Goal: Transaction & Acquisition: Purchase product/service

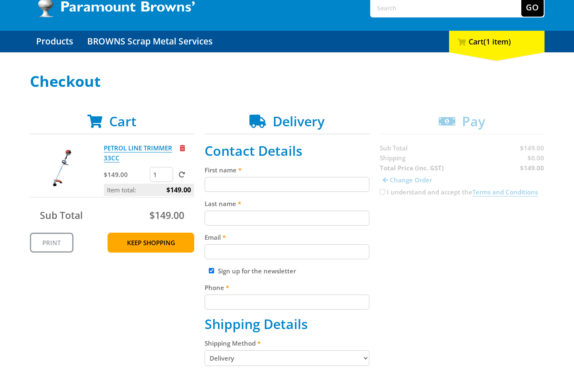
scroll to position [66, 0]
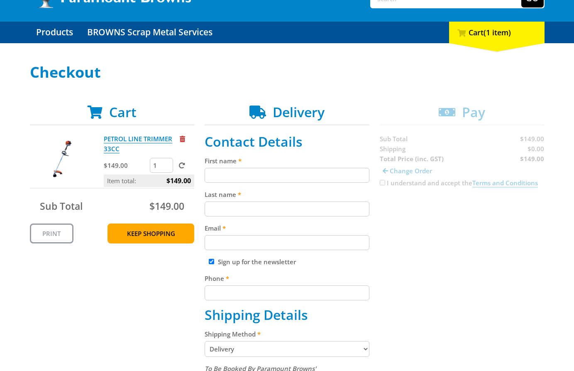
click at [271, 176] on input "First name" at bounding box center [287, 175] width 165 height 15
paste input "[PERSON_NAME]"
type input "[PERSON_NAME]"
click at [232, 207] on input "Last name" at bounding box center [287, 208] width 165 height 15
paste input "[PERSON_NAME]"
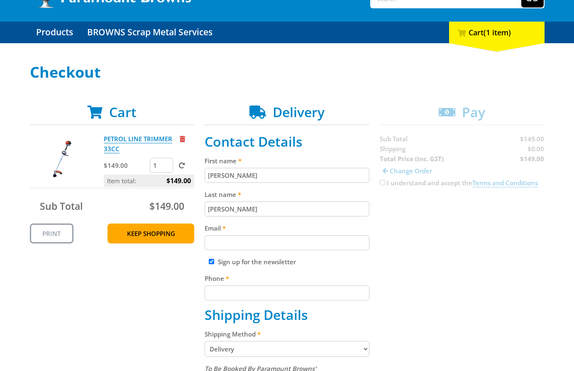
type input "[PERSON_NAME]"
click at [427, 244] on div "Cart PETROL LINE TRIMMER 33CC $149.00 1 Item total: $149.00 Sub Total $149.00 P…" at bounding box center [287, 369] width 515 height 531
click at [322, 242] on input "Email" at bounding box center [287, 242] width 165 height 15
paste input "[EMAIL_ADDRESS][DOMAIN_NAME]"
type input "[EMAIL_ADDRESS][DOMAIN_NAME]"
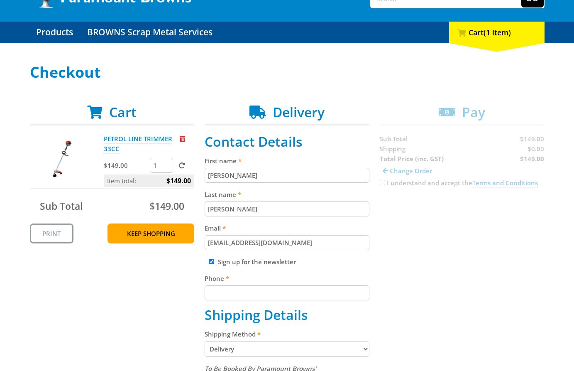
click at [440, 248] on div "Cart PETROL LINE TRIMMER 33CC $149.00 1 Item total: $149.00 Sub Total $149.00 P…" at bounding box center [287, 369] width 515 height 531
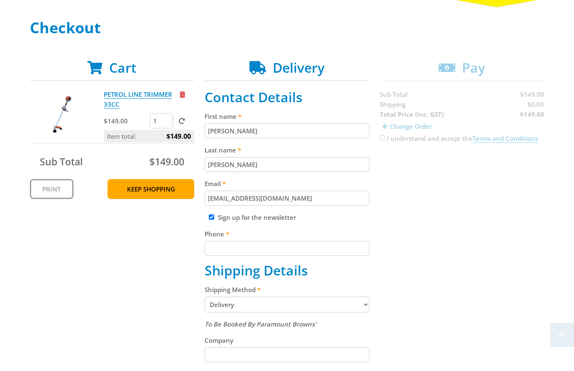
scroll to position [146, 0]
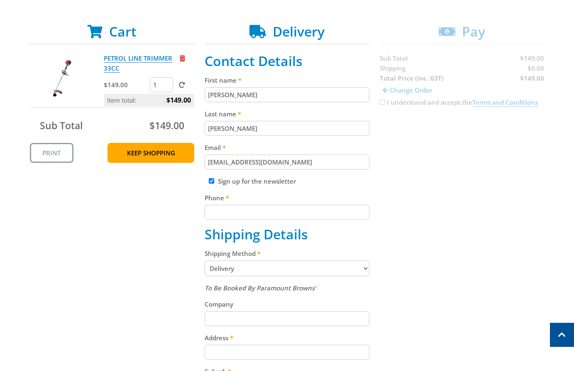
click at [324, 208] on input "Phone" at bounding box center [287, 212] width 165 height 15
paste input "[PHONE_NUMBER]"
type input "[PHONE_NUMBER]"
click at [431, 229] on div "Cart PETROL LINE TRIMMER 33CC $149.00 1 Item total: $149.00 Sub Total $149.00 P…" at bounding box center [287, 289] width 515 height 531
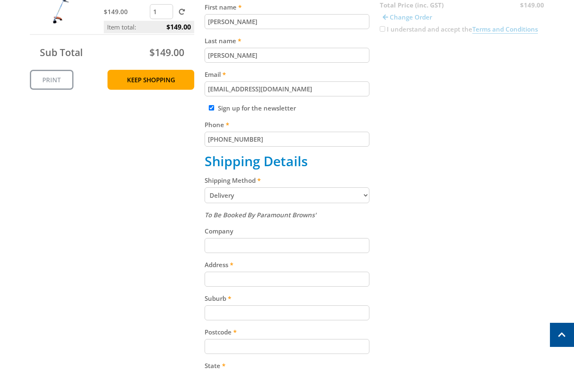
scroll to position [229, 0]
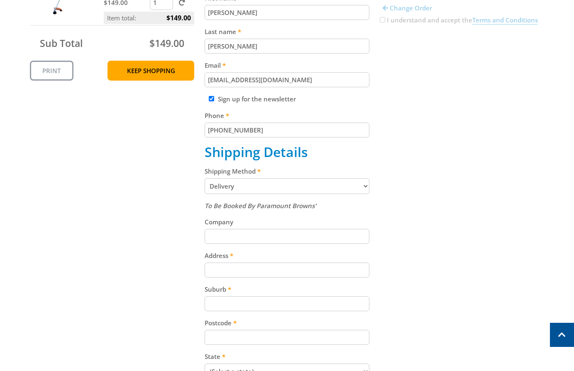
click at [295, 185] on select "Pickup from [GEOGRAPHIC_DATA][PERSON_NAME] Delivery" at bounding box center [287, 186] width 165 height 16
select select "Pickup"
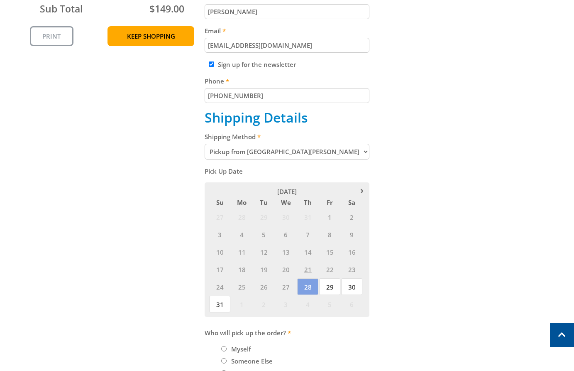
scroll to position [286, 0]
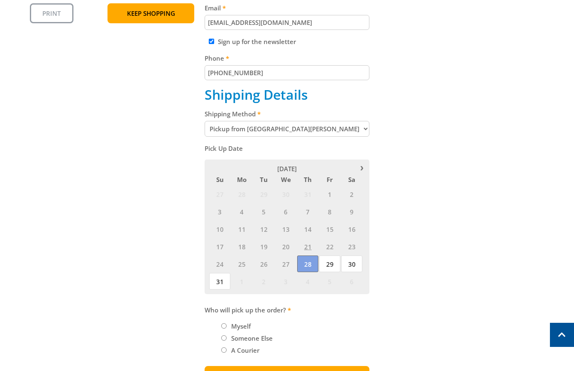
click at [309, 261] on span "28" at bounding box center [307, 263] width 21 height 17
click at [334, 263] on span "29" at bounding box center [329, 263] width 21 height 17
click at [309, 266] on span "28" at bounding box center [307, 263] width 21 height 17
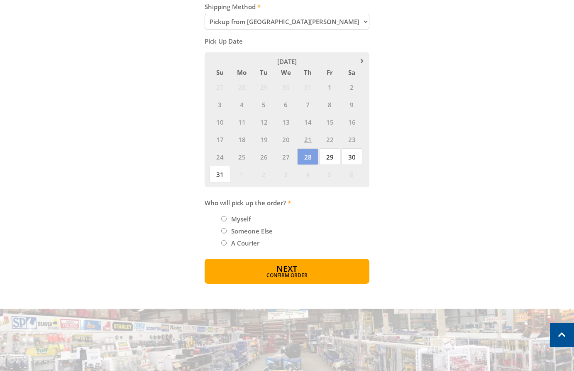
scroll to position [400, 0]
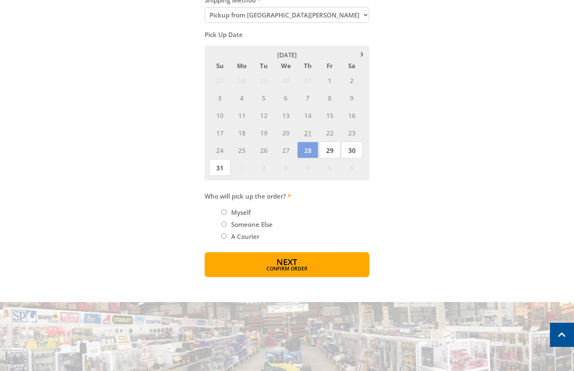
click at [224, 213] on input "Myself" at bounding box center [223, 211] width 5 height 5
radio input "true"
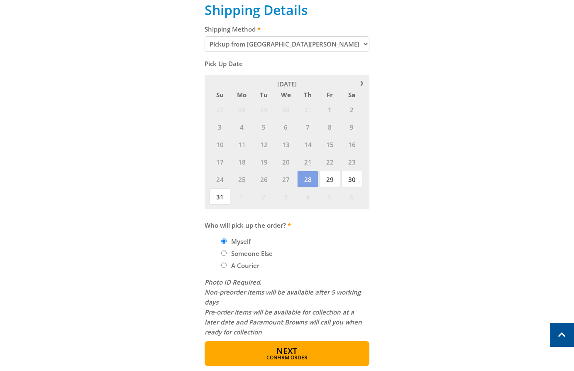
scroll to position [392, 0]
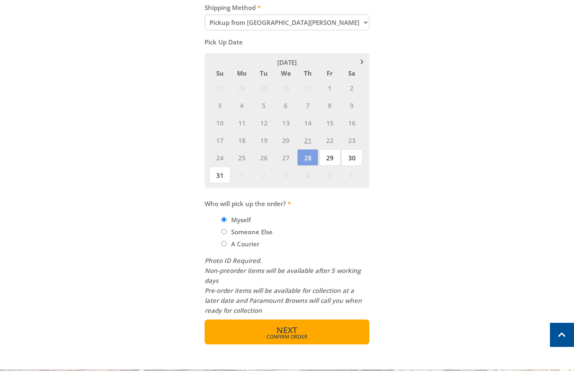
click at [304, 334] on span "Confirm order" at bounding box center [286, 336] width 129 height 5
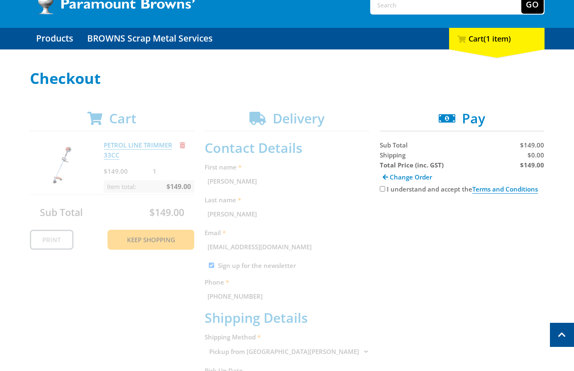
scroll to position [39, 0]
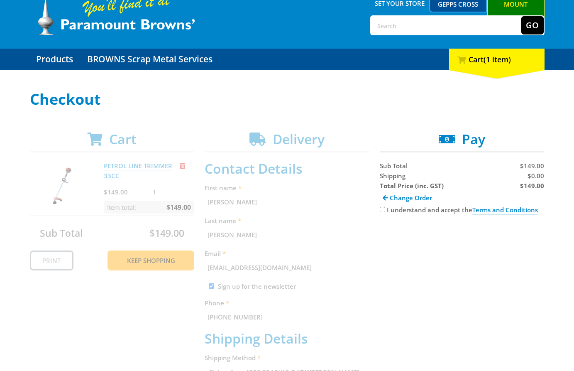
click at [468, 144] on span "Pay" at bounding box center [473, 139] width 23 height 18
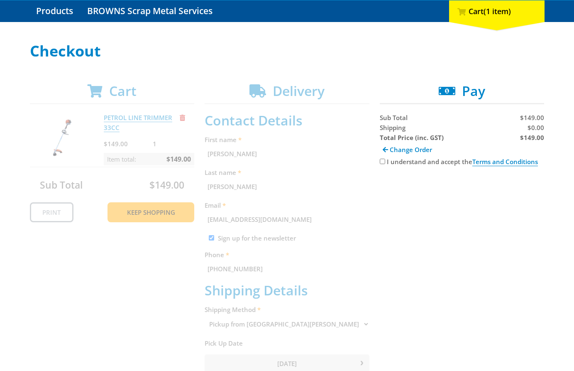
scroll to position [402, 0]
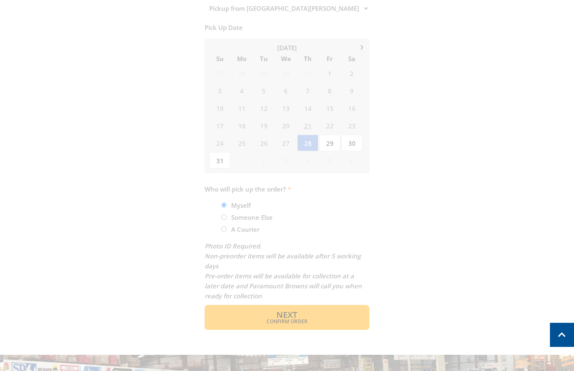
drag, startPoint x: 296, startPoint y: 232, endPoint x: 250, endPoint y: 228, distance: 46.3
click at [297, 232] on div "Cart PETROL LINE TRIMMER 33CC $149.00 1 Item total: $149.00 Sub Total $149.00 P…" at bounding box center [287, 49] width 515 height 562
click at [115, 224] on div "Cart PETROL LINE TRIMMER 33CC $149.00 1 Item total: $149.00 Sub Total $149.00 P…" at bounding box center [287, 49] width 515 height 562
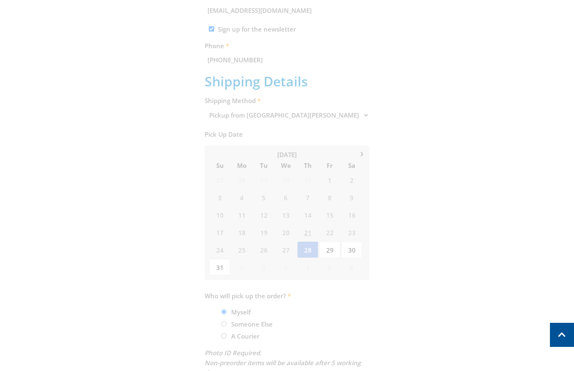
scroll to position [192, 0]
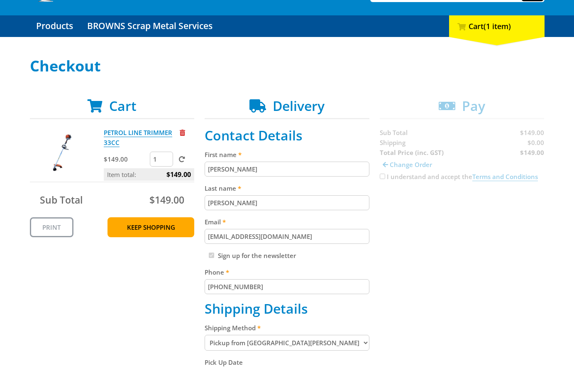
scroll to position [190, 0]
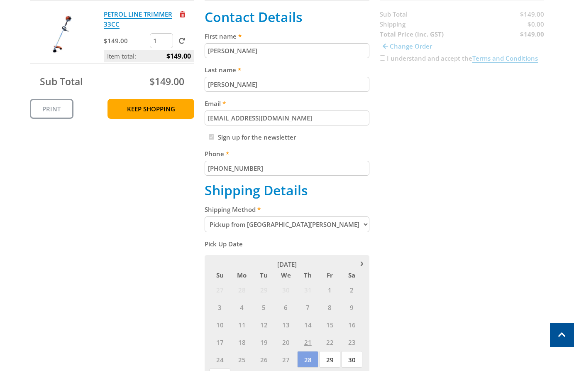
click at [349, 222] on select "Pickup from [GEOGRAPHIC_DATA][PERSON_NAME] Delivery" at bounding box center [287, 224] width 165 height 16
select select "Delivery"
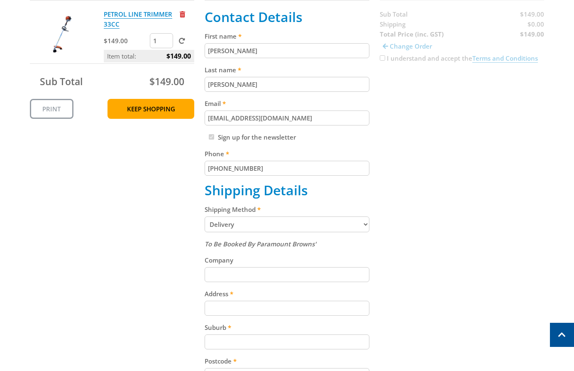
click at [414, 249] on div "Cart PETROL LINE TRIMMER 33CC $149.00 1 Item total: $149.00 Sub Total $149.00 P…" at bounding box center [287, 245] width 515 height 531
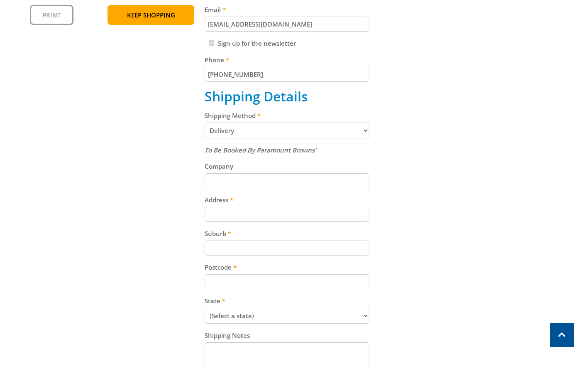
scroll to position [288, 0]
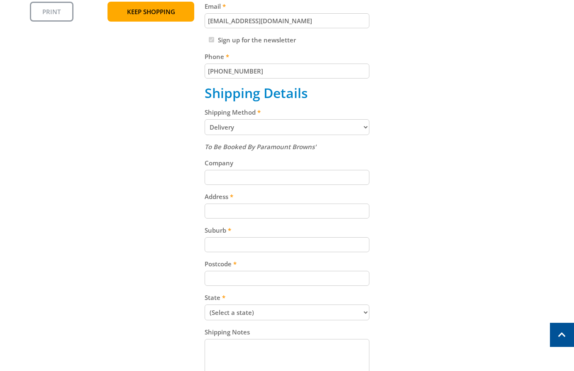
click at [258, 212] on input "Address" at bounding box center [287, 210] width 165 height 15
paste input "[STREET_ADDRESS][PERSON_NAME]"
type input "[STREET_ADDRESS][PERSON_NAME]"
click at [419, 215] on div "Cart PETROL LINE TRIMMER 33CC $149.00 1 Item total: $149.00 Sub Total $149.00 P…" at bounding box center [287, 148] width 515 height 531
drag, startPoint x: 268, startPoint y: 246, endPoint x: 284, endPoint y: 248, distance: 16.0
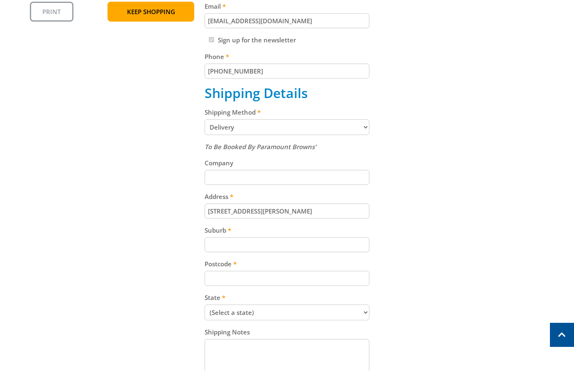
click at [268, 245] on input "Suburb" at bounding box center [287, 244] width 165 height 15
paste input "Totness"
type input "Totness"
click at [441, 239] on div "Cart PETROL LINE TRIMMER 33CC $149.00 1 Item total: $149.00 Sub Total $149.00 P…" at bounding box center [287, 148] width 515 height 531
click at [307, 280] on input "Postcode" at bounding box center [287, 278] width 165 height 15
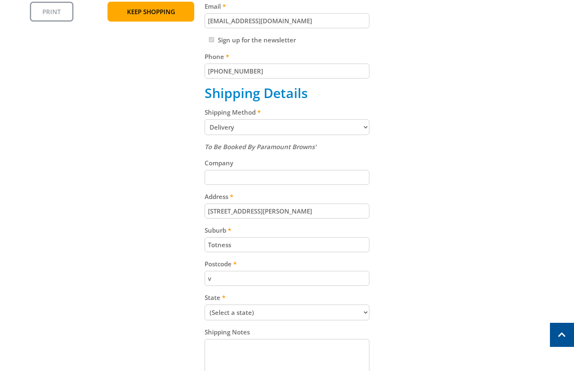
type input "v"
click at [404, 269] on div "Cart PETROL LINE TRIMMER 33CC $149.00 1 Item total: $149.00 Sub Total $149.00 P…" at bounding box center [287, 148] width 515 height 531
click at [324, 284] on input "v" at bounding box center [287, 278] width 165 height 15
paste input "5250"
type input "5250"
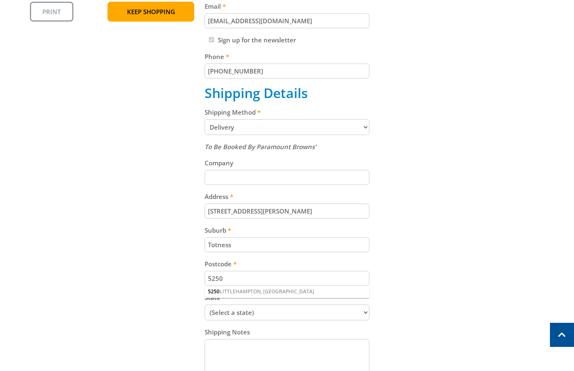
click at [447, 258] on div "Cart PETROL LINE TRIMMER 33CC $149.00 1 Item total: $149.00 Sub Total $149.00 P…" at bounding box center [287, 148] width 515 height 531
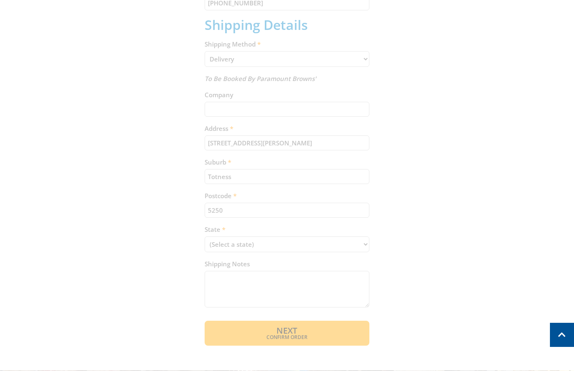
scroll to position [363, 0]
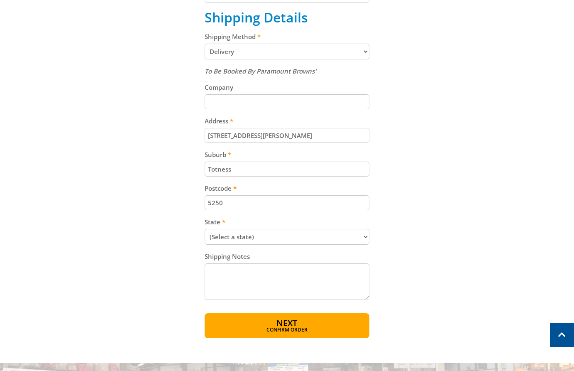
click at [324, 237] on select "(Select a state) [GEOGRAPHIC_DATA] [GEOGRAPHIC_DATA] [GEOGRAPHIC_DATA] [GEOGRAP…" at bounding box center [287, 237] width 165 height 16
select select "SA"
click at [205, 229] on select "(Select a state) [GEOGRAPHIC_DATA] [GEOGRAPHIC_DATA] [GEOGRAPHIC_DATA] [GEOGRAP…" at bounding box center [287, 237] width 165 height 16
click at [453, 249] on div "Cart PETROL LINE TRIMMER 33CC $149.00 1 Item total: $149.00 Sub Total $149.00 P…" at bounding box center [287, 72] width 515 height 531
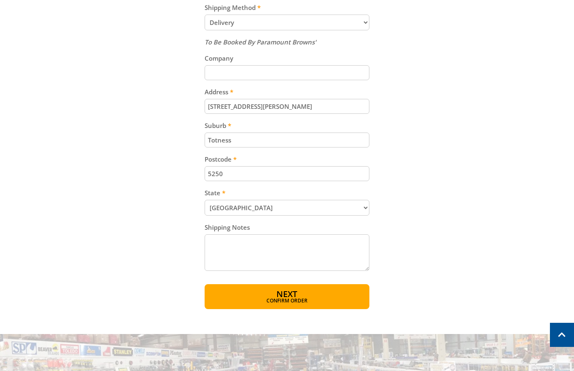
scroll to position [520, 0]
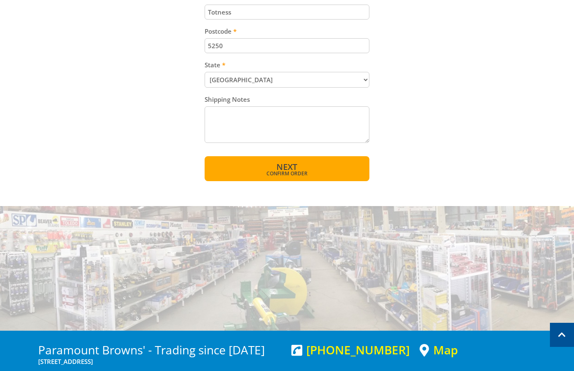
click at [322, 170] on button "Next Confirm order" at bounding box center [287, 168] width 165 height 25
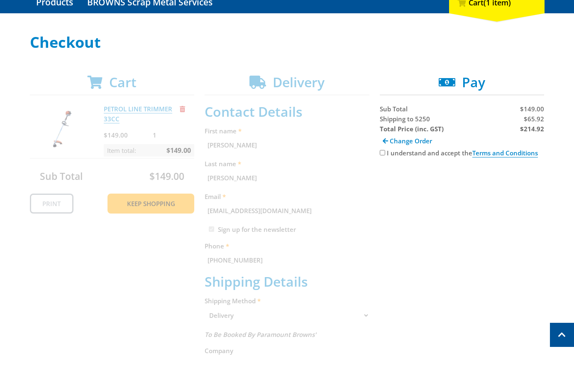
scroll to position [67, 0]
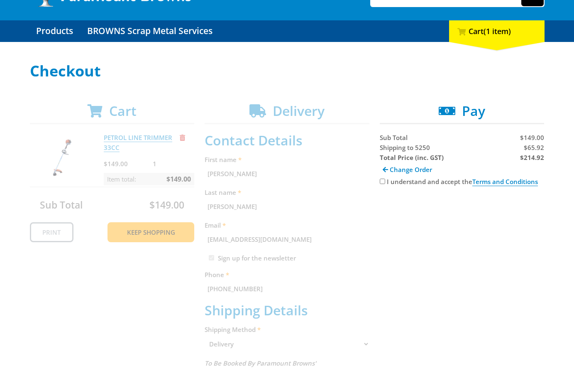
click at [396, 149] on span "Shipping to 5250" at bounding box center [405, 147] width 50 height 8
click at [395, 149] on span "Shipping to 5250" at bounding box center [405, 147] width 50 height 8
click at [394, 149] on span "Shipping to 5250" at bounding box center [405, 147] width 50 height 8
copy span "Shipping"
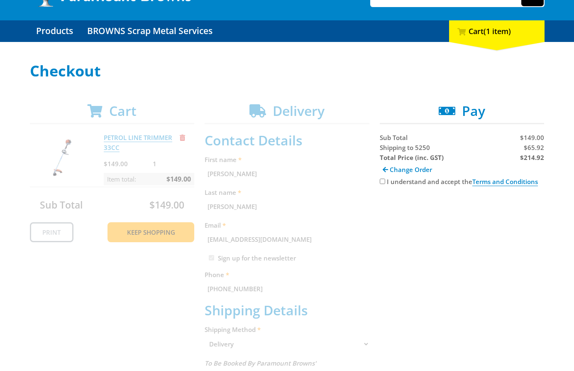
click at [472, 235] on div "Cart PETROL LINE TRIMMER 33CC $149.00 1 Item total: $149.00 Sub Total $149.00 P…" at bounding box center [287, 364] width 515 height 522
click at [535, 146] on span "$65.92" at bounding box center [534, 147] width 20 height 8
copy span "65.92"
drag, startPoint x: 510, startPoint y: 263, endPoint x: 506, endPoint y: 207, distance: 56.9
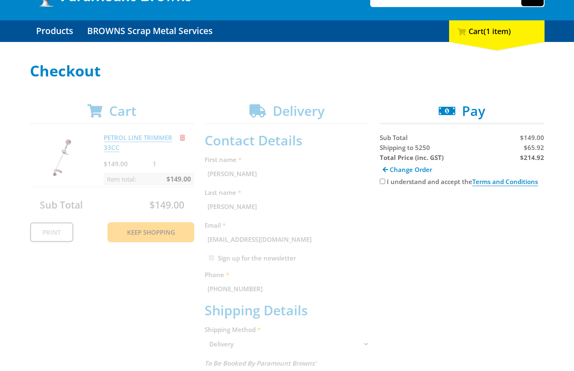
click at [510, 263] on div "Cart PETROL LINE TRIMMER 33CC $149.00 1 Item total: $149.00 Sub Total $149.00 P…" at bounding box center [287, 364] width 515 height 522
click at [533, 160] on strong "$214.92" at bounding box center [532, 157] width 24 height 8
copy strong "214.92"
click at [517, 267] on div "Cart PETROL LINE TRIMMER 33CC $149.00 1 Item total: $149.00 Sub Total $149.00 P…" at bounding box center [287, 364] width 515 height 522
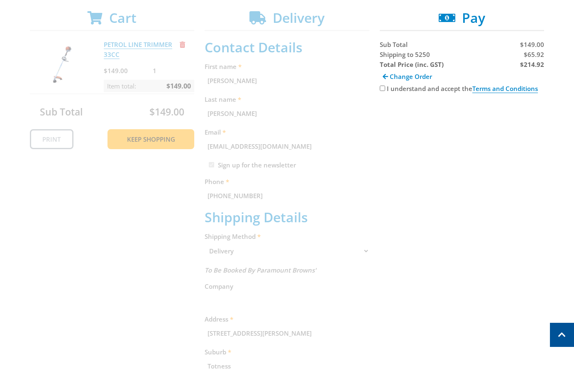
scroll to position [50, 0]
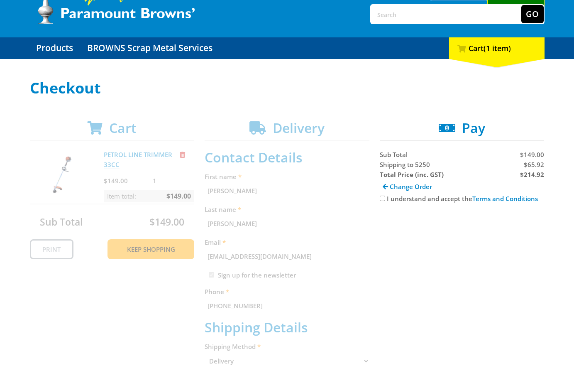
click at [383, 196] on input "I understand and accept the Terms and Conditions" at bounding box center [382, 197] width 5 height 5
checkbox input "true"
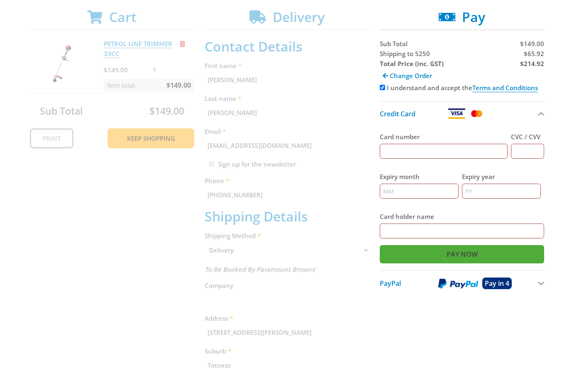
scroll to position [169, 0]
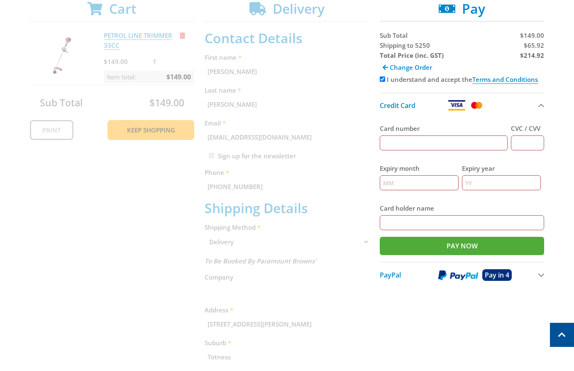
click at [446, 146] on input "Card number" at bounding box center [444, 142] width 128 height 15
type input "[CREDIT_CARD_NUMBER]"
type input "12"
type input "2025"
type input "[PERSON_NAME]"
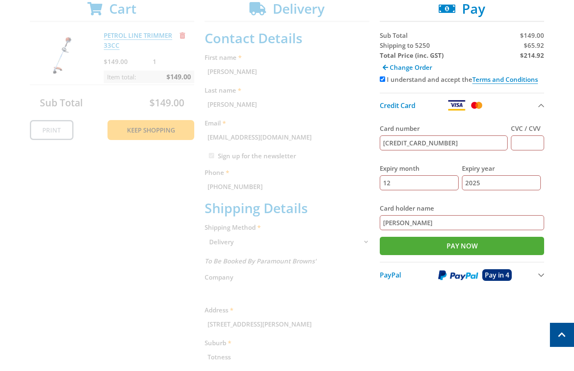
click at [525, 143] on input "CVC / CVV" at bounding box center [527, 142] width 33 height 15
type input "123"
click at [457, 317] on div "Cart PETROL LINE TRIMMER 33CC $149.00 1 Item total: $149.00 Sub Total $149.00 P…" at bounding box center [287, 262] width 515 height 522
click at [401, 329] on div "Cart PETROL LINE TRIMMER 33CC $149.00 1 Item total: $149.00 Sub Total $149.00 P…" at bounding box center [287, 262] width 515 height 522
click at [390, 63] on span "Change Order" at bounding box center [411, 67] width 42 height 8
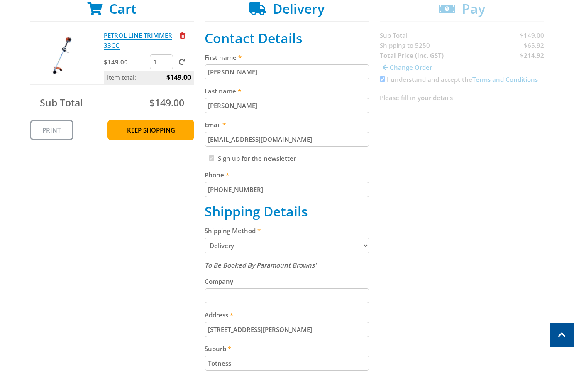
click at [290, 243] on select "Pickup from [GEOGRAPHIC_DATA][PERSON_NAME] Delivery" at bounding box center [287, 245] width 165 height 16
select select "Pickup"
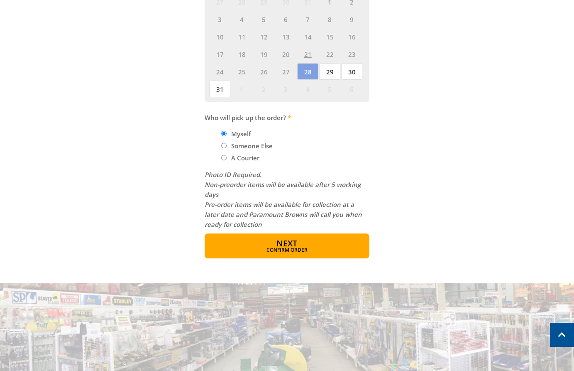
scroll to position [479, 0]
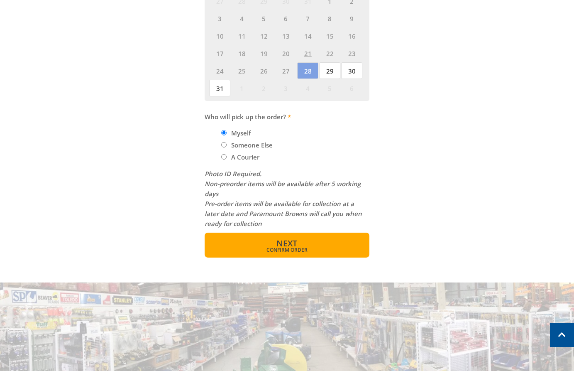
click at [327, 256] on button "Next Confirm order" at bounding box center [287, 244] width 165 height 25
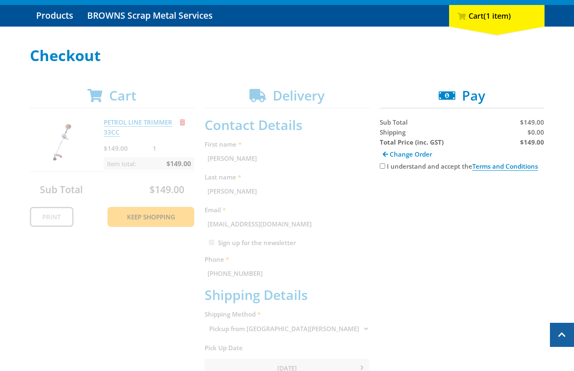
scroll to position [80, 0]
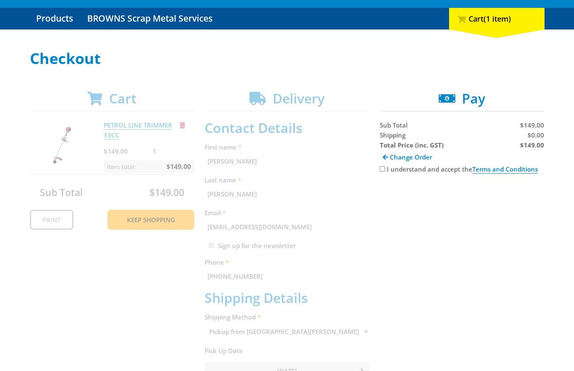
click at [381, 168] on input "I understand and accept the Terms and Conditions" at bounding box center [382, 168] width 5 height 5
checkbox input "true"
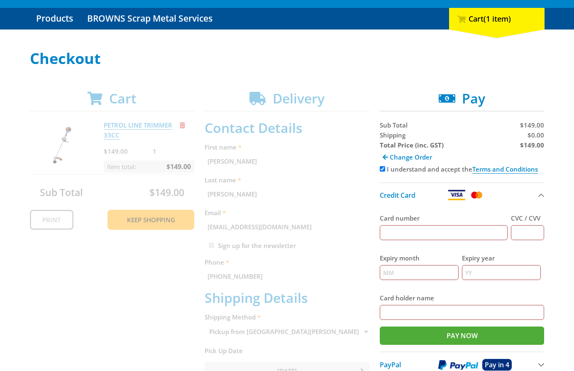
click at [452, 231] on input "Card number" at bounding box center [444, 232] width 128 height 15
type input "[CREDIT_CARD_NUMBER]"
type input "12"
type input "2025"
type input "[PERSON_NAME]"
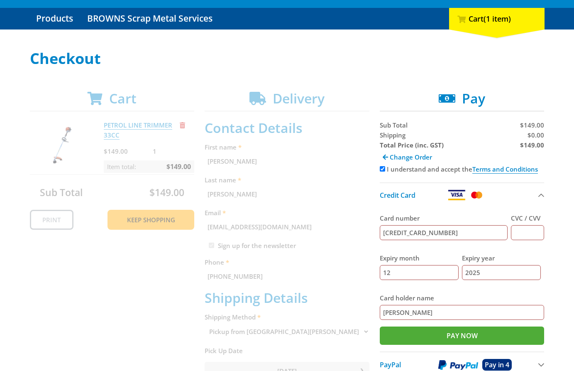
click at [520, 234] on input "CVC / CVV" at bounding box center [527, 232] width 33 height 15
type input "123"
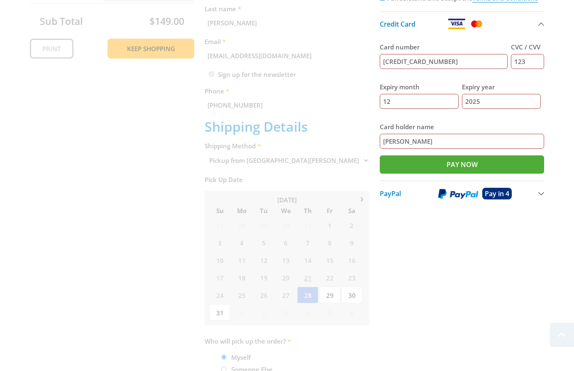
scroll to position [311, 0]
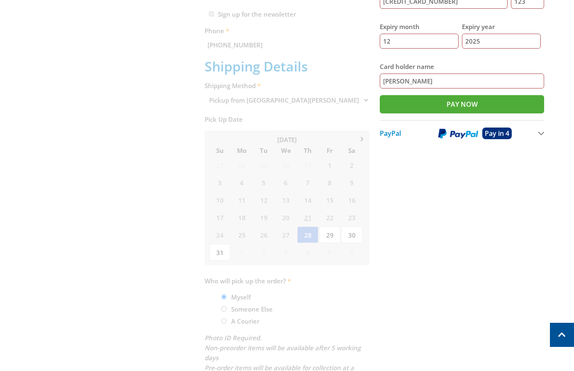
click at [497, 251] on div "Cart PETROL LINE TRIMMER 33CC $149.00 1 Item total: $149.00 Sub Total $149.00 P…" at bounding box center [287, 140] width 515 height 562
click at [495, 283] on div "Cart PETROL LINE TRIMMER 33CC $149.00 1 Item total: $149.00 Sub Total $149.00 P…" at bounding box center [287, 140] width 515 height 562
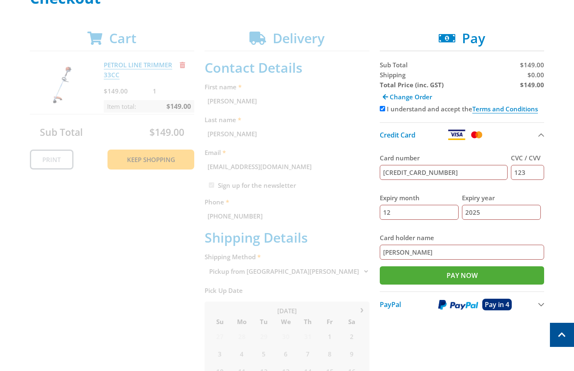
scroll to position [134, 0]
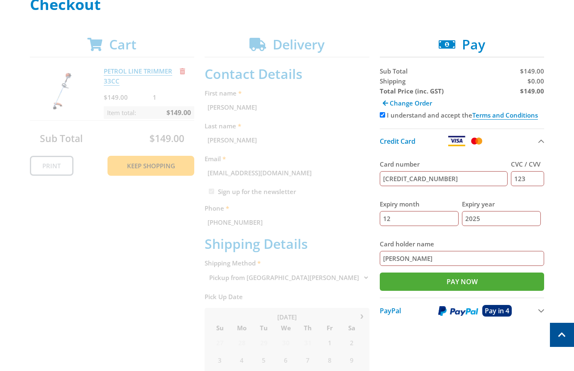
click at [561, 154] on div "Select your Delivery Method Personal Pick up Available [DATE] Courier Pick up A…" at bounding box center [287, 297] width 574 height 602
click at [561, 149] on div "Select your Delivery Method Personal Pick up Available [DATE] Courier Pick up A…" at bounding box center [287, 297] width 574 height 602
